Goal: Information Seeking & Learning: Learn about a topic

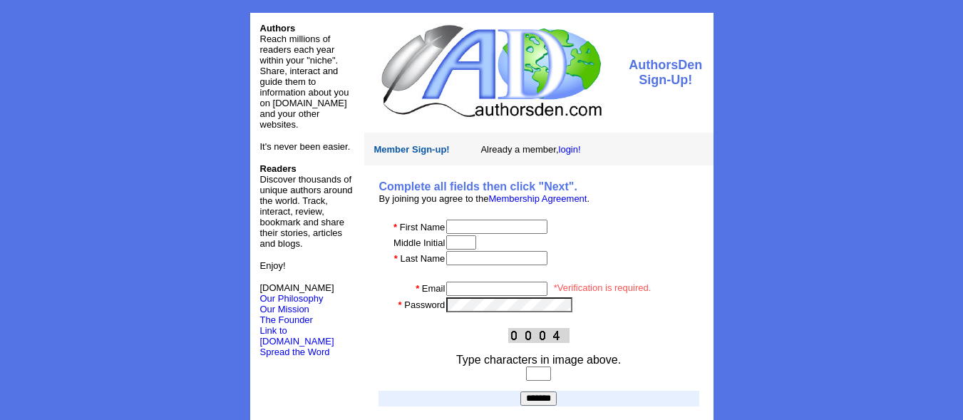
click at [783, 105] on center "Authors Reach millions of readers each year within your "niche". Share, interac…" at bounding box center [481, 234] width 963 height 469
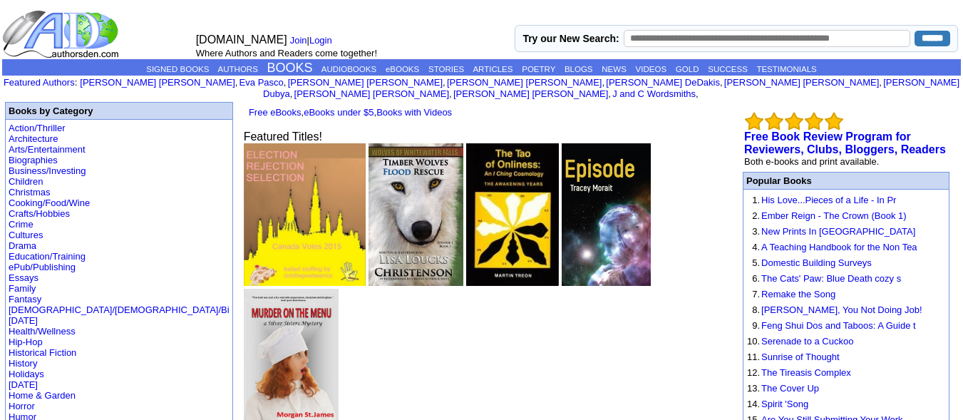
click at [702, 39] on input "text" at bounding box center [767, 38] width 287 height 17
type input "**********"
click at [915, 31] on input "******" at bounding box center [933, 39] width 36 height 16
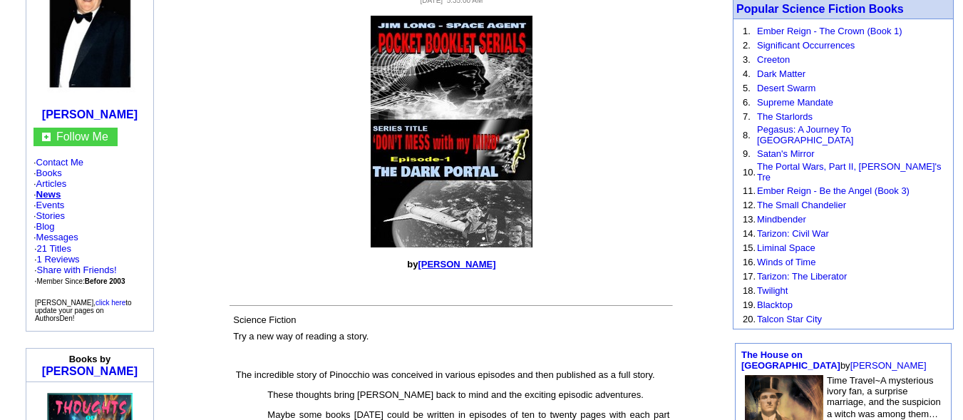
scroll to position [190, 0]
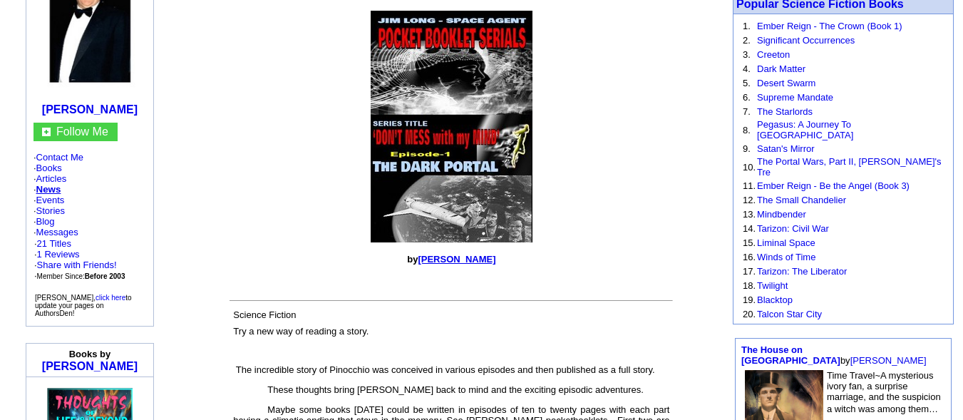
drag, startPoint x: 496, startPoint y: 245, endPoint x: 420, endPoint y: 244, distance: 75.6
click at [420, 254] on p "by Robin G Howard" at bounding box center [451, 259] width 553 height 11
copy font "Robin G Howard"
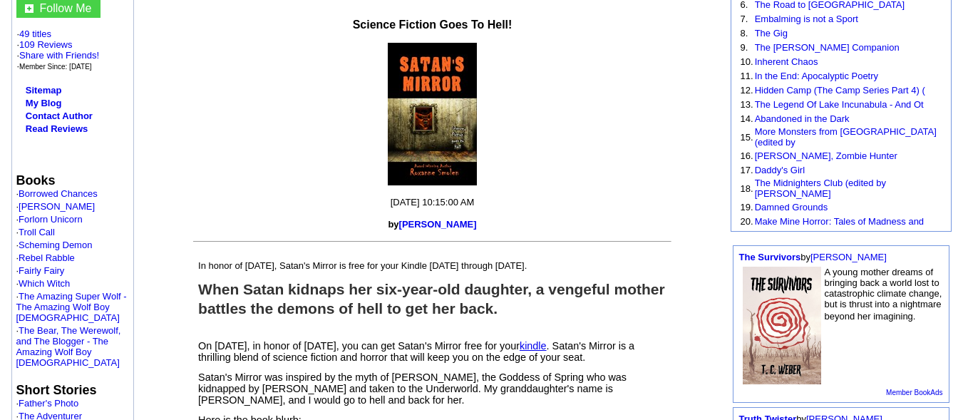
scroll to position [285, 0]
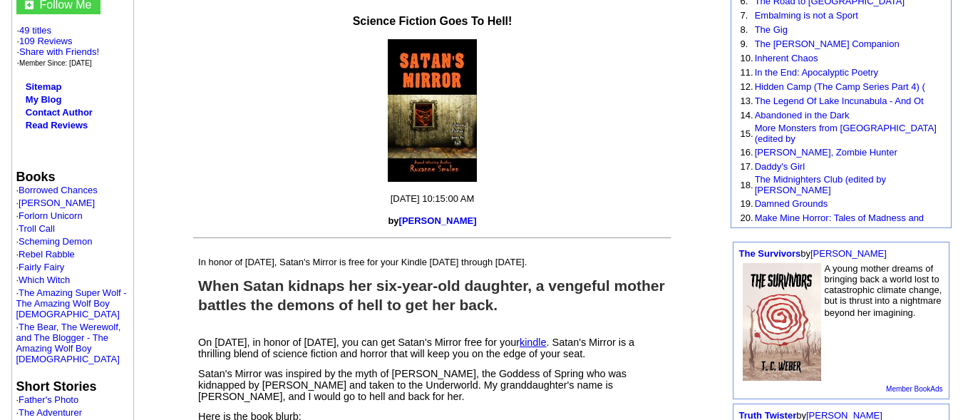
drag, startPoint x: 481, startPoint y: 205, endPoint x: 401, endPoint y: 205, distance: 80.6
click at [401, 215] on p "by Roxanne Smolen" at bounding box center [432, 220] width 596 height 11
copy link "Roxanne Smolen"
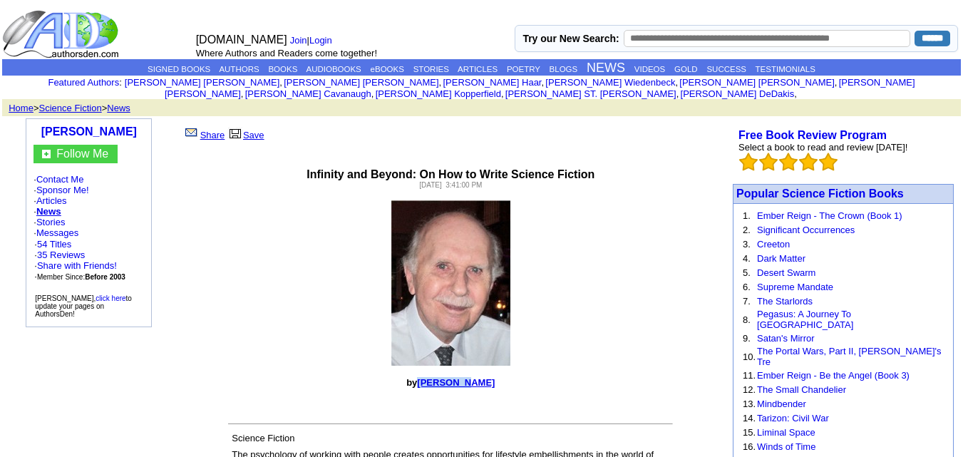
drag, startPoint x: 476, startPoint y: 370, endPoint x: 437, endPoint y: 366, distance: 38.7
click at [437, 377] on p "by Joe Vojt" at bounding box center [451, 382] width 554 height 11
copy font "Joe Vojt"
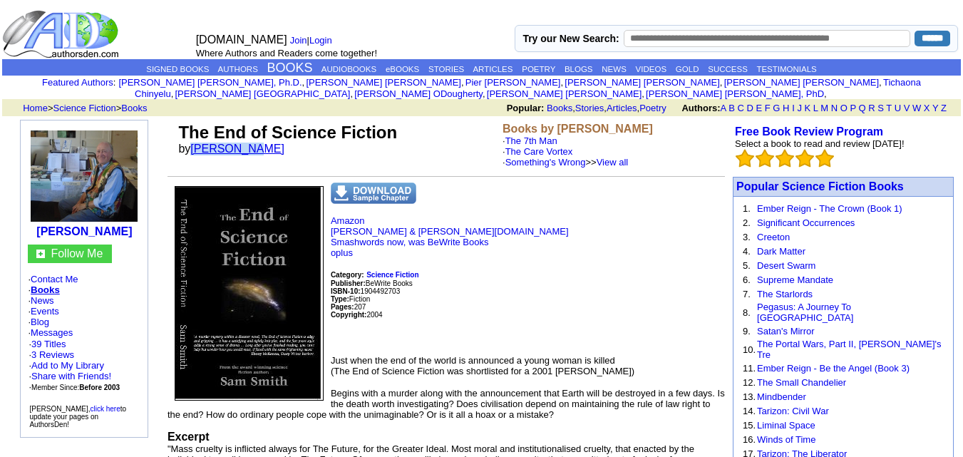
drag, startPoint x: 251, startPoint y: 136, endPoint x: 195, endPoint y: 137, distance: 55.6
click at [195, 143] on font "by Sam Smith" at bounding box center [236, 149] width 116 height 12
copy link "Sam Smith"
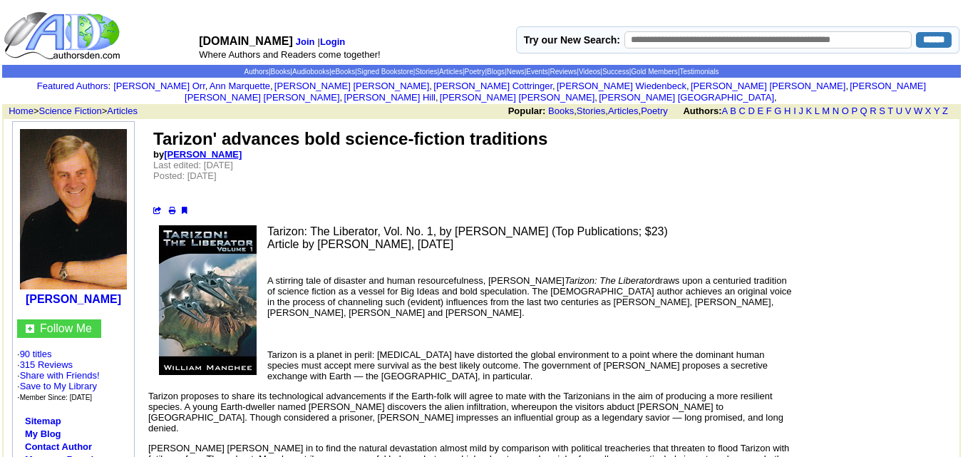
click at [170, 145] on td "Tarizon' advances bold science-fiction traditions by William Manchee Last edite…" at bounding box center [551, 172] width 799 height 88
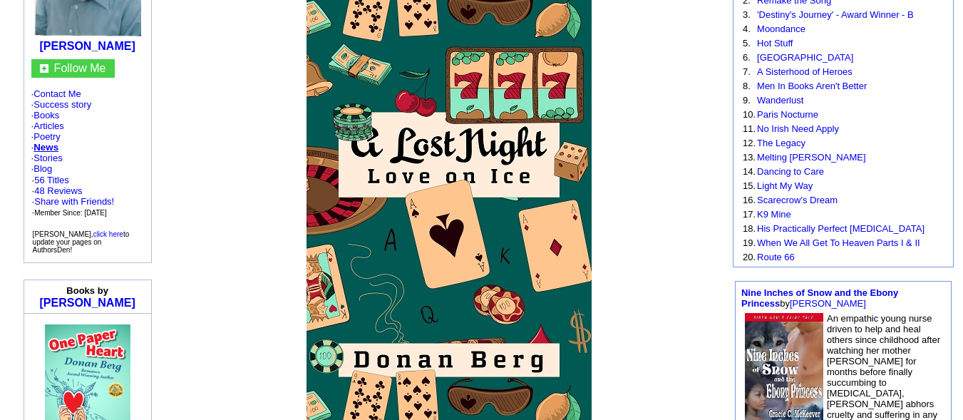
scroll to position [228, 0]
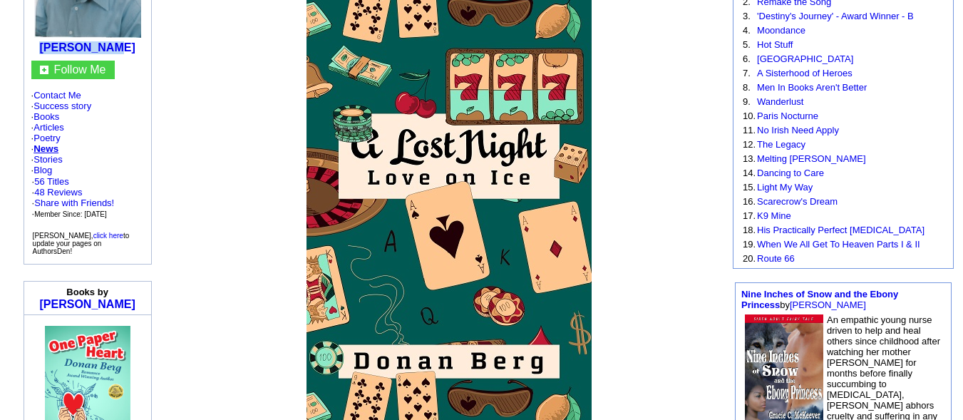
drag, startPoint x: 121, startPoint y: 35, endPoint x: 53, endPoint y: 37, distance: 67.8
copy b "Donan Berg"
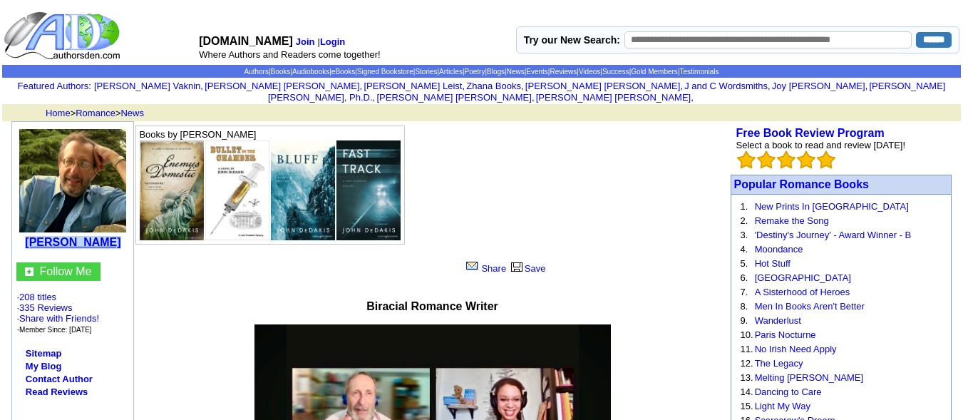
drag, startPoint x: 113, startPoint y: 230, endPoint x: 36, endPoint y: 235, distance: 77.8
click at [36, 235] on center "John DeDakis" at bounding box center [73, 187] width 114 height 123
copy b "John DeDakis"
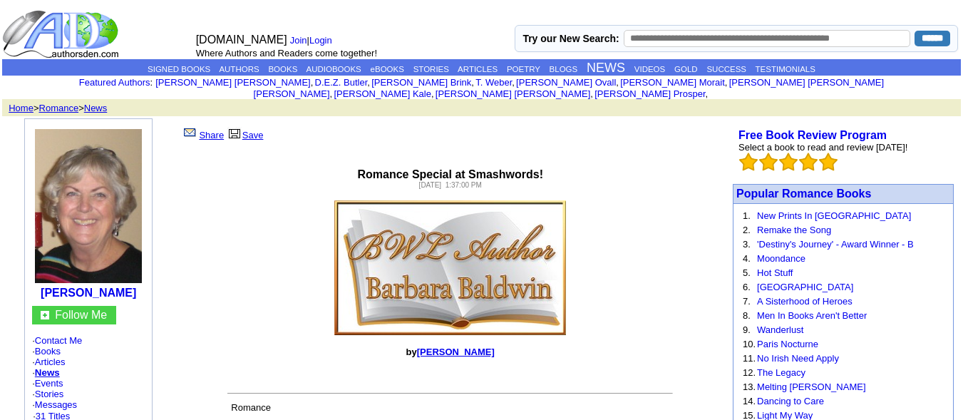
drag, startPoint x: 143, startPoint y: 279, endPoint x: 24, endPoint y: 295, distance: 120.2
click at [24, 295] on align\=\"left\" "[PERSON_NAME] Follow Me · Contact Me · Books · Articles · News · Events · Stori…" at bounding box center [88, 315] width 168 height 394
copy align\=\"left\" "[PERSON_NAME]"
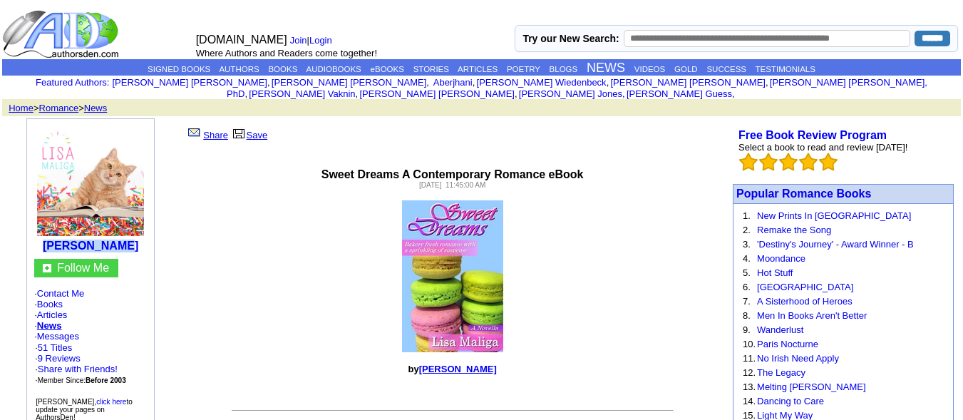
drag, startPoint x: 122, startPoint y: 234, endPoint x: 58, endPoint y: 235, distance: 63.5
click at [58, 235] on td "Lisa Maliga" at bounding box center [91, 189] width 120 height 133
copy b "Lisa Maliga"
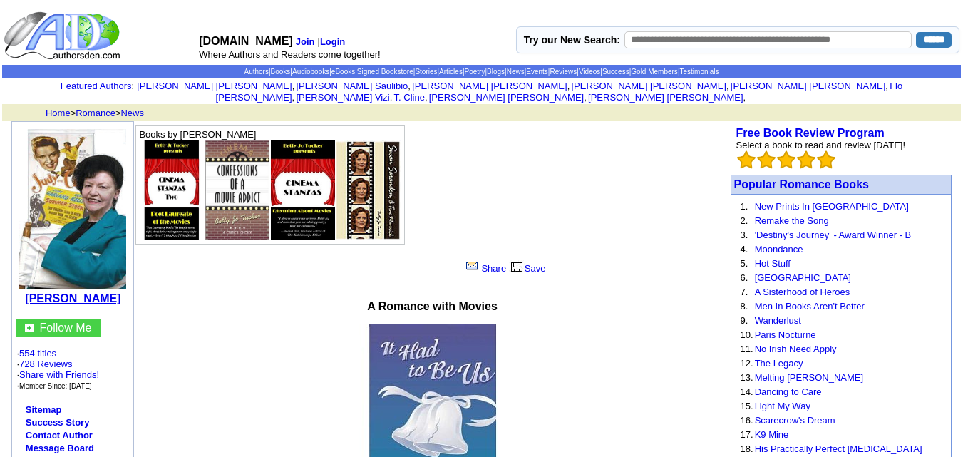
drag, startPoint x: 118, startPoint y: 286, endPoint x: 33, endPoint y: 292, distance: 85.8
click at [33, 292] on center "Betty Jo Tucker" at bounding box center [73, 216] width 114 height 180
copy b "Betty Jo Tucker"
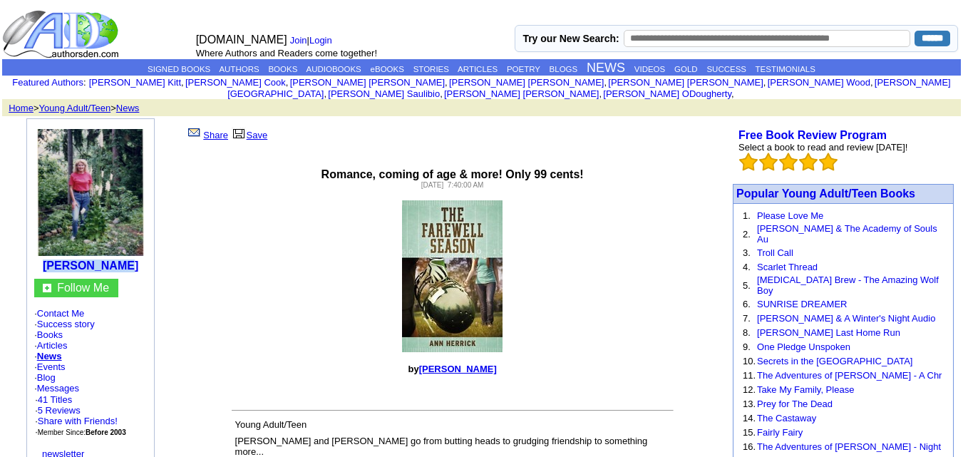
drag, startPoint x: 125, startPoint y: 254, endPoint x: 57, endPoint y: 252, distance: 67.8
click at [56, 255] on td "[PERSON_NAME]" at bounding box center [91, 199] width 120 height 153
copy b "Ann Herrick"
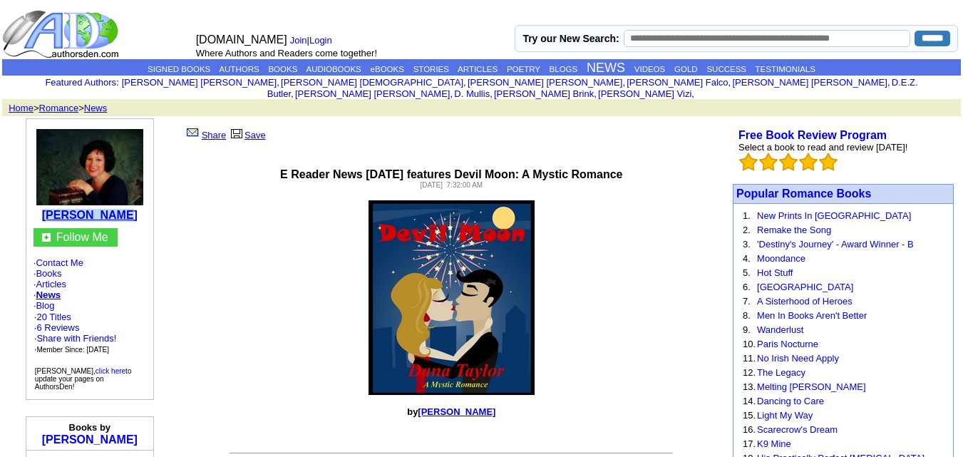
drag, startPoint x: 123, startPoint y: 201, endPoint x: 61, endPoint y: 204, distance: 61.4
click at [61, 204] on td "[PERSON_NAME]" at bounding box center [90, 174] width 120 height 102
copy b "[PERSON_NAME]"
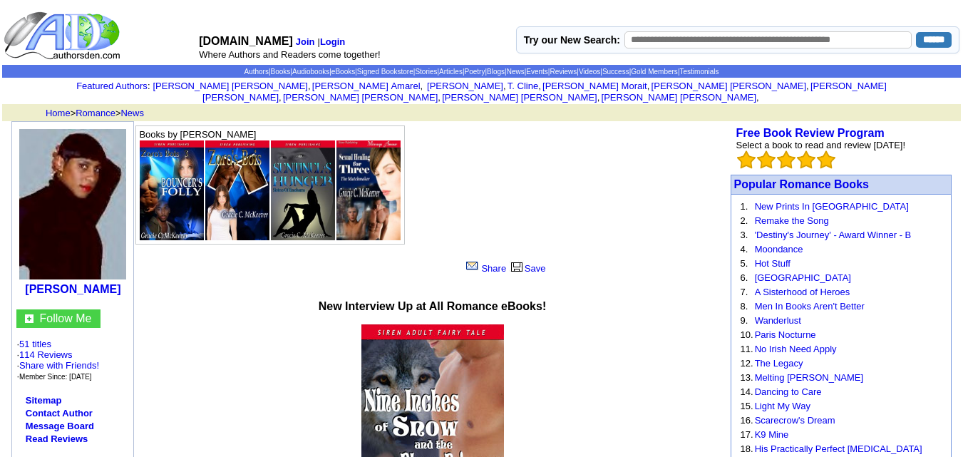
drag, startPoint x: 132, startPoint y: 275, endPoint x: 9, endPoint y: 276, distance: 123.4
copy td "[PERSON_NAME]"
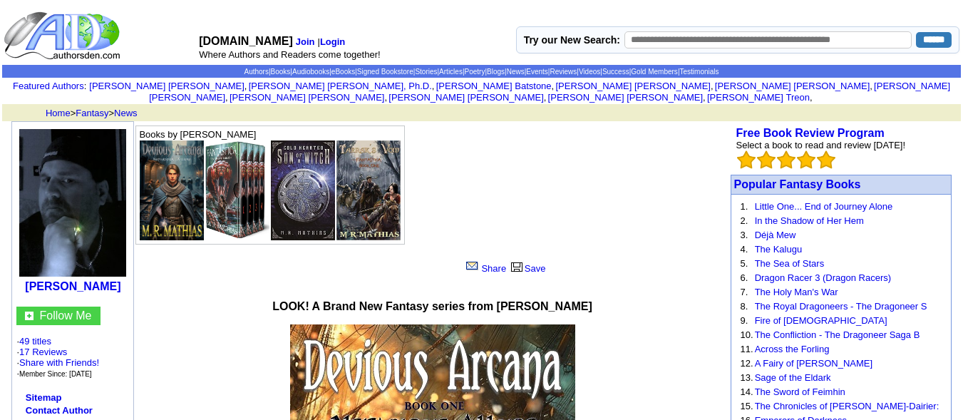
drag, startPoint x: 116, startPoint y: 273, endPoint x: 24, endPoint y: 275, distance: 91.3
click at [24, 275] on center "M. R. Mathias" at bounding box center [73, 210] width 114 height 168
copy b "M. R. Mathias"
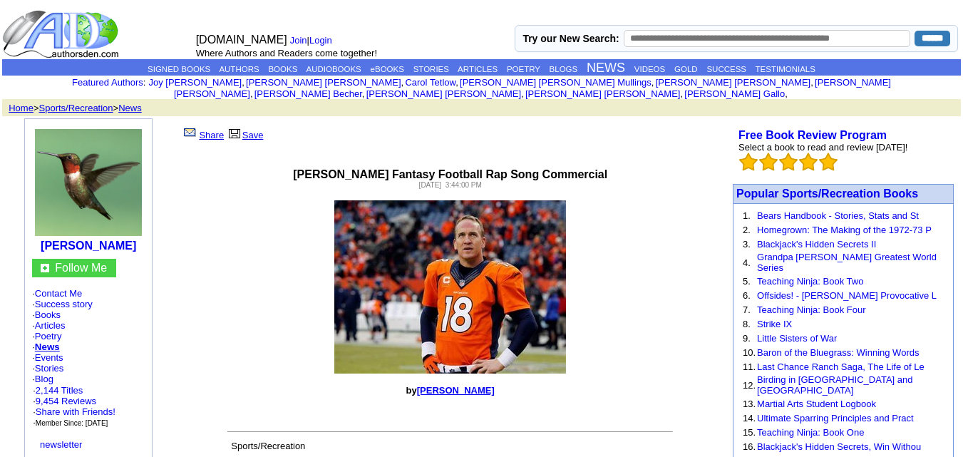
drag, startPoint x: 137, startPoint y: 235, endPoint x: 34, endPoint y: 235, distance: 102.7
click at [34, 235] on td "Sage Sweetwater" at bounding box center [89, 189] width 120 height 133
copy b "Sage Sweetwater"
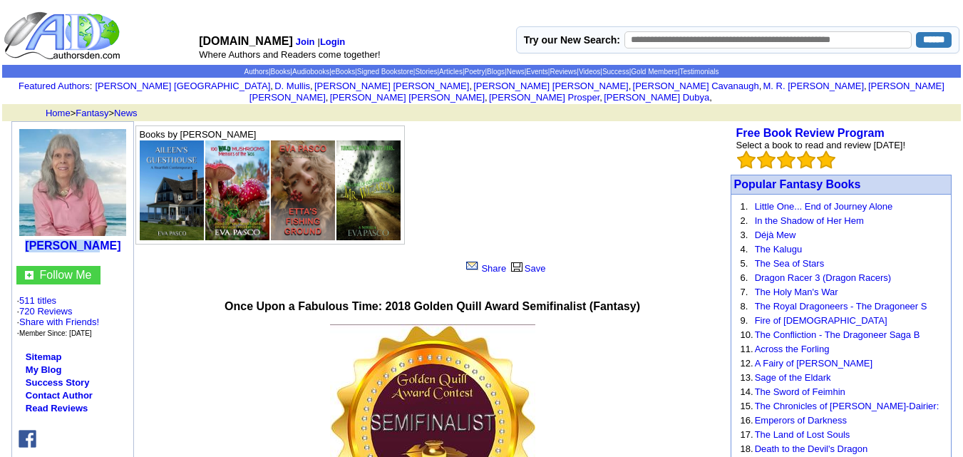
drag, startPoint x: 107, startPoint y: 236, endPoint x: 41, endPoint y: 239, distance: 66.4
click at [41, 239] on center "Eva Pasco" at bounding box center [73, 189] width 114 height 127
copy b "Eva Pasco"
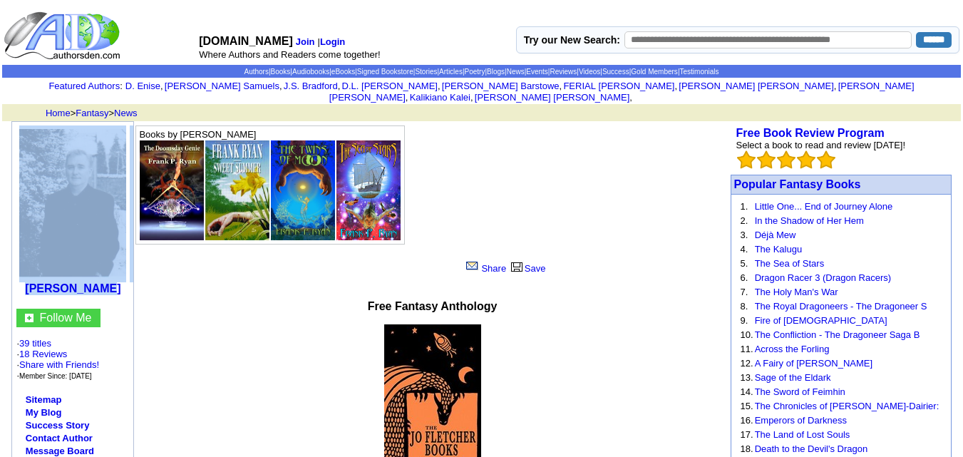
drag, startPoint x: 117, startPoint y: 280, endPoint x: 1, endPoint y: 279, distance: 116.2
copy td "Frank P Ryan"
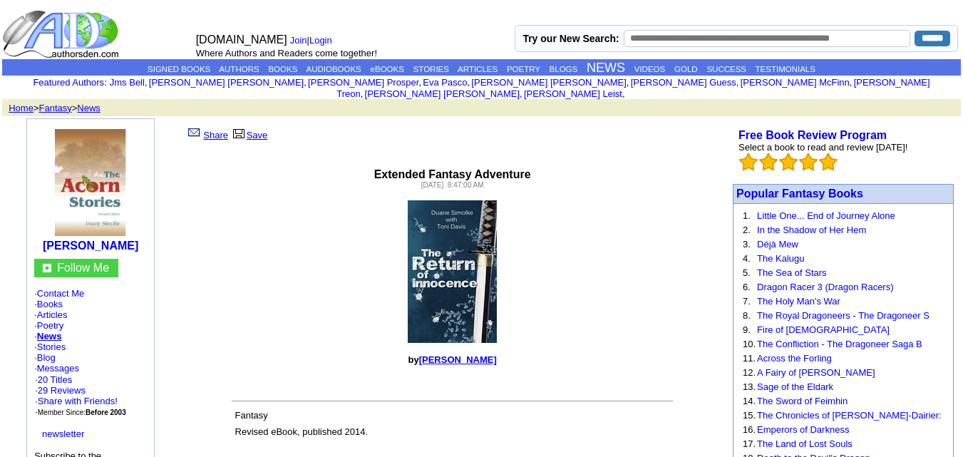
drag, startPoint x: 136, startPoint y: 236, endPoint x: 48, endPoint y: 233, distance: 88.5
click at [48, 233] on td "Duane Simolke" at bounding box center [91, 189] width 120 height 133
copy b "Duane Simolke"
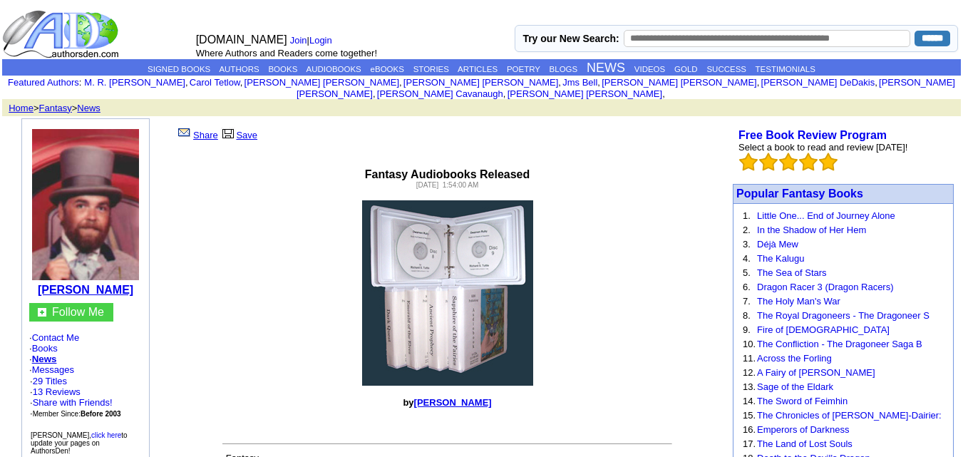
drag, startPoint x: 133, startPoint y: 281, endPoint x: 42, endPoint y: 285, distance: 91.3
click at [42, 285] on td "[PERSON_NAME]" at bounding box center [86, 211] width 120 height 177
copy b "[PERSON_NAME]"
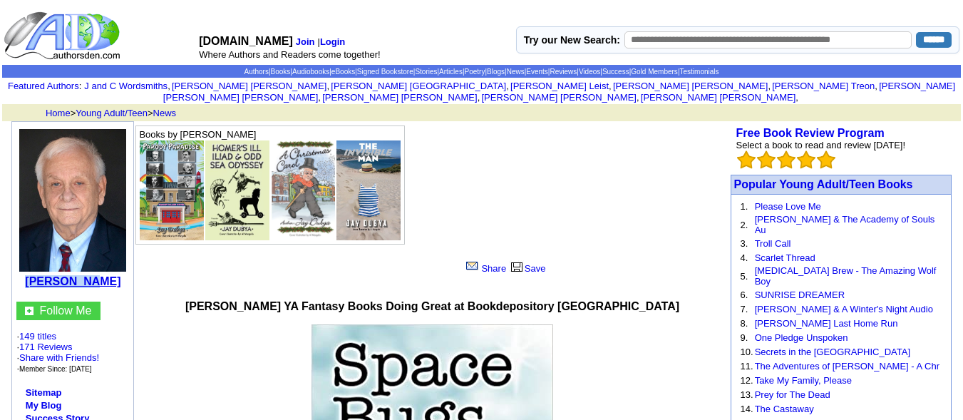
drag, startPoint x: 107, startPoint y: 272, endPoint x: 46, endPoint y: 272, distance: 61.3
click at [46, 272] on center "Jay Dubya" at bounding box center [73, 207] width 114 height 163
copy b "Jay Dubya"
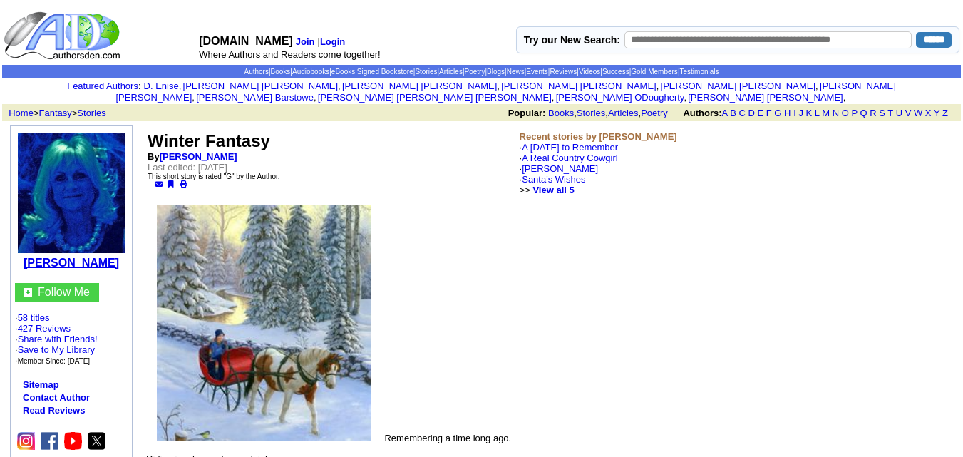
drag, startPoint x: 118, startPoint y: 250, endPoint x: 30, endPoint y: 254, distance: 87.8
click at [30, 254] on center "Teresa M Walker" at bounding box center [71, 200] width 114 height 140
copy b "Teresa M Walker"
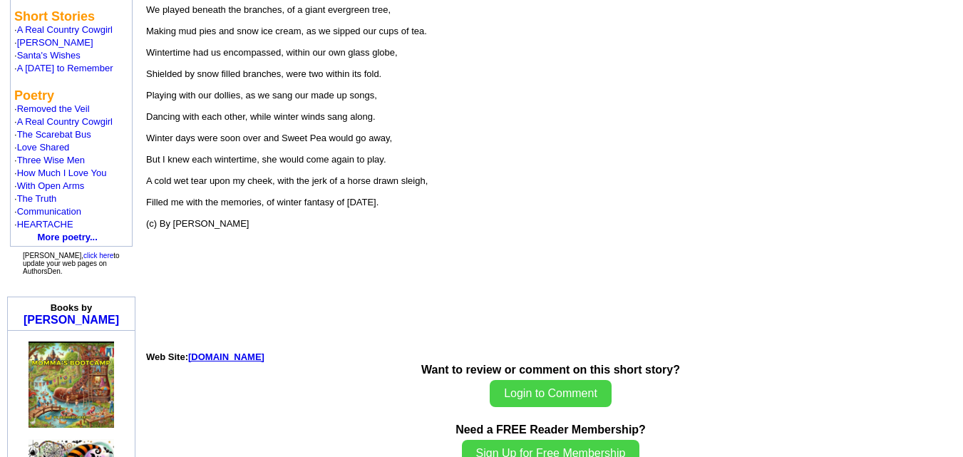
scroll to position [542, 0]
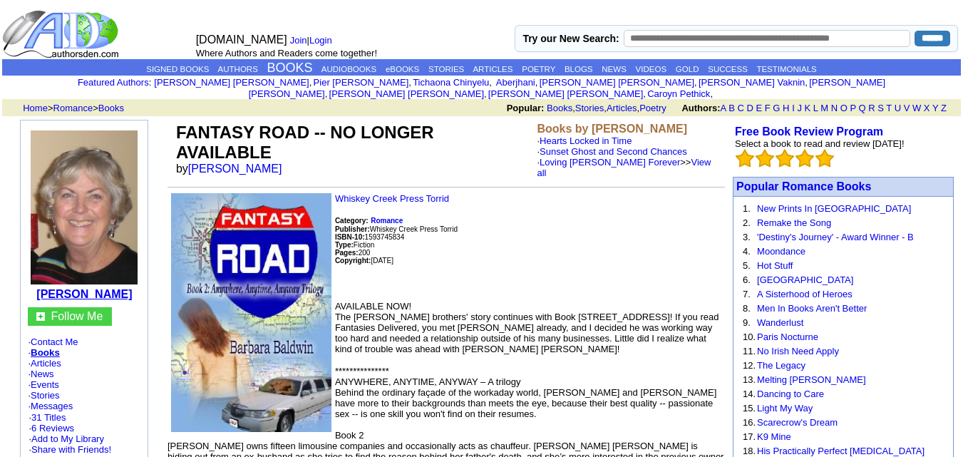
drag, startPoint x: 142, startPoint y: 281, endPoint x: 34, endPoint y: 289, distance: 108.0
click at [34, 289] on td "[PERSON_NAME]" at bounding box center [84, 214] width 120 height 180
copy b "[PERSON_NAME]"
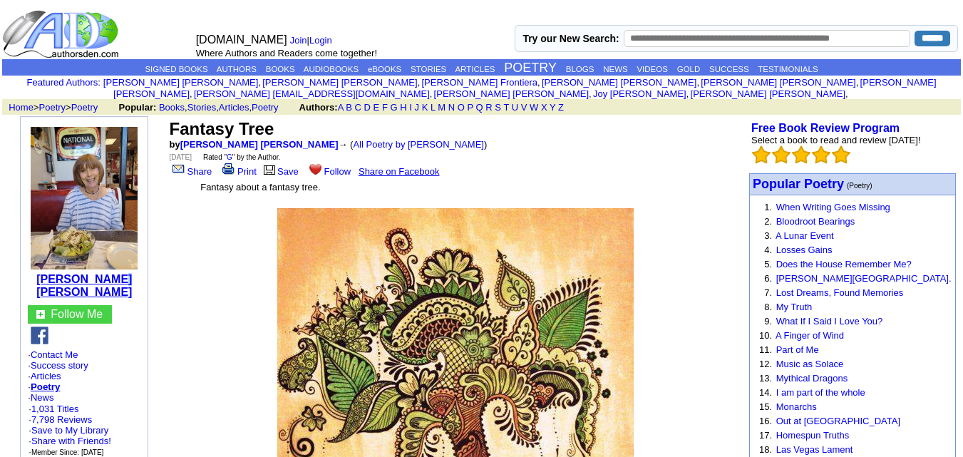
drag, startPoint x: 128, startPoint y: 275, endPoint x: 116, endPoint y: 270, distance: 13.8
click at [116, 270] on td "[PERSON_NAME] [PERSON_NAME]" at bounding box center [84, 211] width 120 height 181
click at [123, 278] on td "[PERSON_NAME] [PERSON_NAME]" at bounding box center [84, 211] width 120 height 181
drag, startPoint x: 123, startPoint y: 278, endPoint x: 38, endPoint y: 267, distance: 85.5
click at [38, 267] on td "[PERSON_NAME] [PERSON_NAME]" at bounding box center [84, 211] width 120 height 181
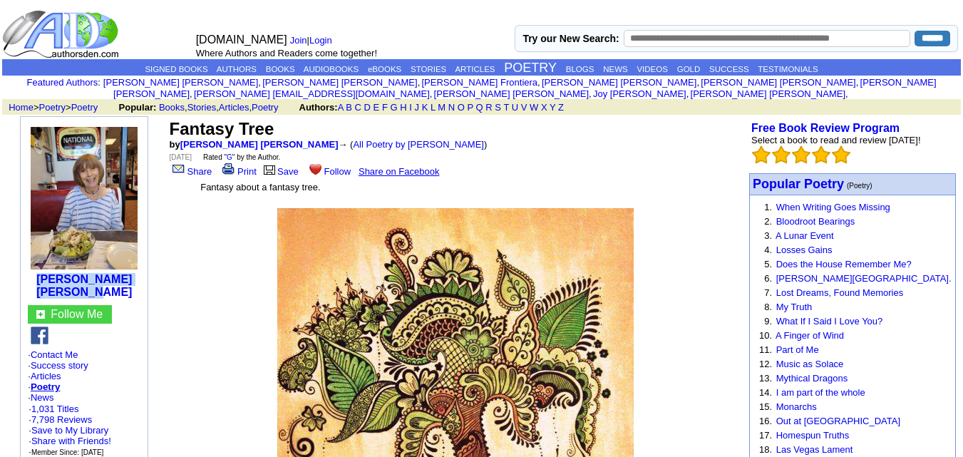
copy b "[PERSON_NAME] [PERSON_NAME]"
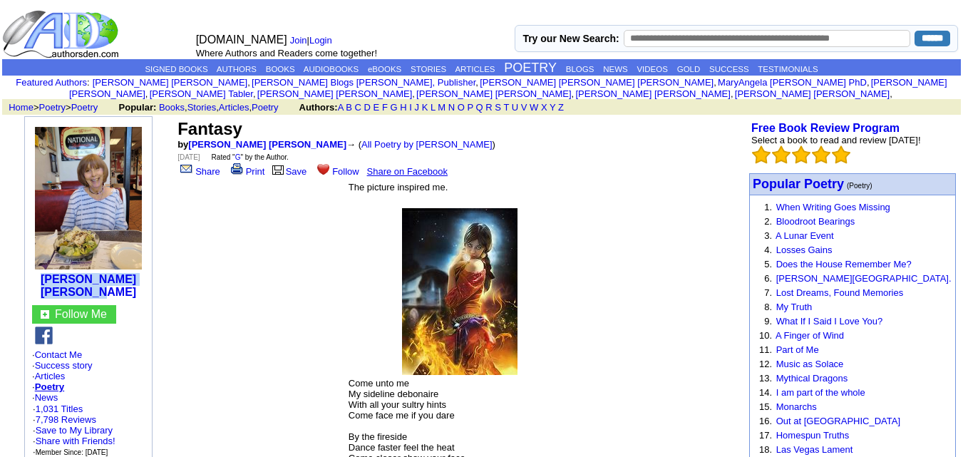
drag, startPoint x: 118, startPoint y: 280, endPoint x: 46, endPoint y: 267, distance: 74.0
click at [46, 267] on td "[PERSON_NAME] [PERSON_NAME]" at bounding box center [89, 211] width 120 height 181
copy b "[PERSON_NAME] [PERSON_NAME]"
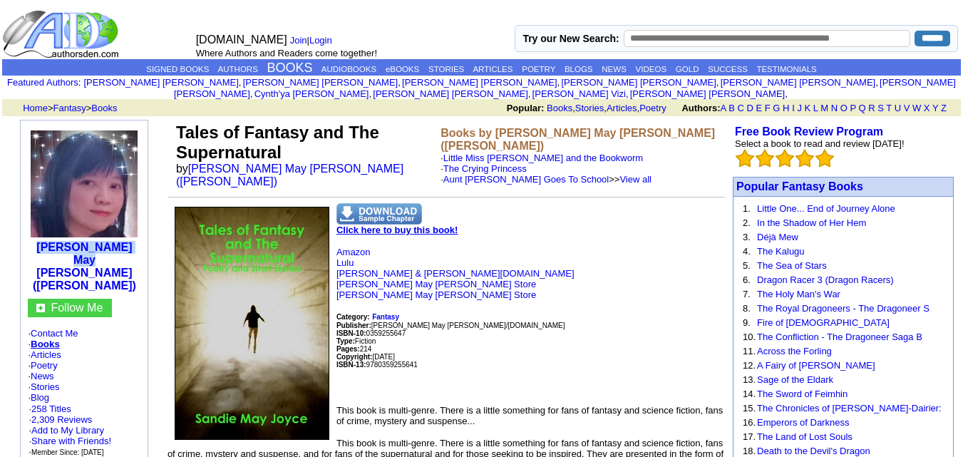
drag, startPoint x: 137, startPoint y: 269, endPoint x: 24, endPoint y: 272, distance: 112.7
click at [24, 272] on td "Sandie May Joyce (Sandie Angel)" at bounding box center [84, 209] width 120 height 171
copy b "Sandie May Joyce"
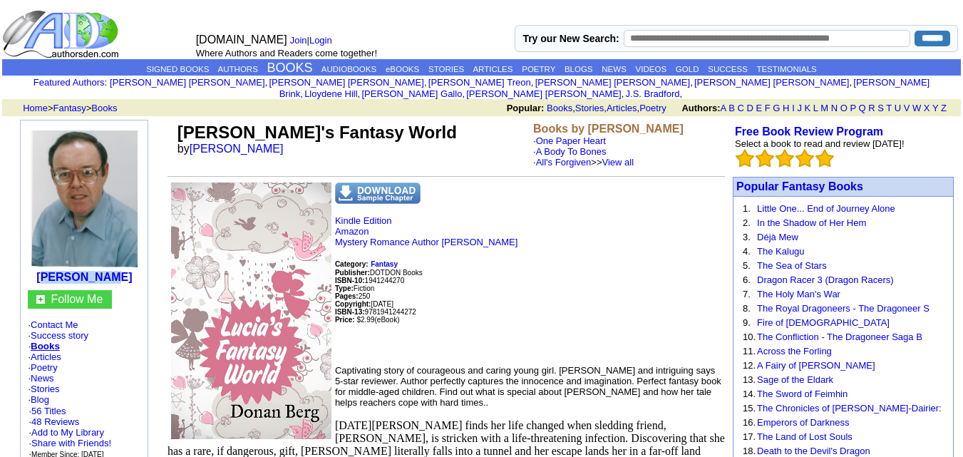
drag, startPoint x: 126, startPoint y: 267, endPoint x: 58, endPoint y: 273, distance: 68.0
click at [58, 273] on td "[PERSON_NAME]" at bounding box center [84, 205] width 120 height 163
copy b "[PERSON_NAME]"
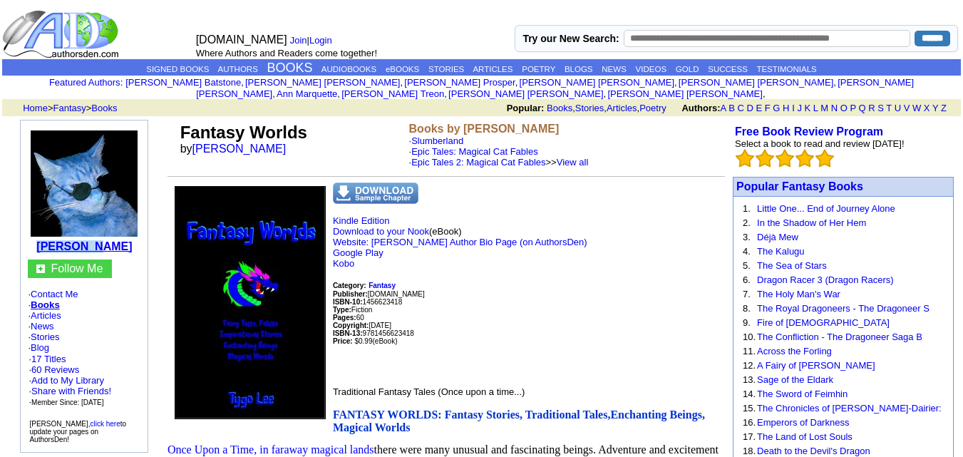
drag, startPoint x: 118, startPoint y: 235, endPoint x: 61, endPoint y: 238, distance: 57.2
click at [61, 238] on td "[PERSON_NAME]" at bounding box center [84, 190] width 120 height 132
copy b "[PERSON_NAME]"
